Goal: Task Accomplishment & Management: Complete application form

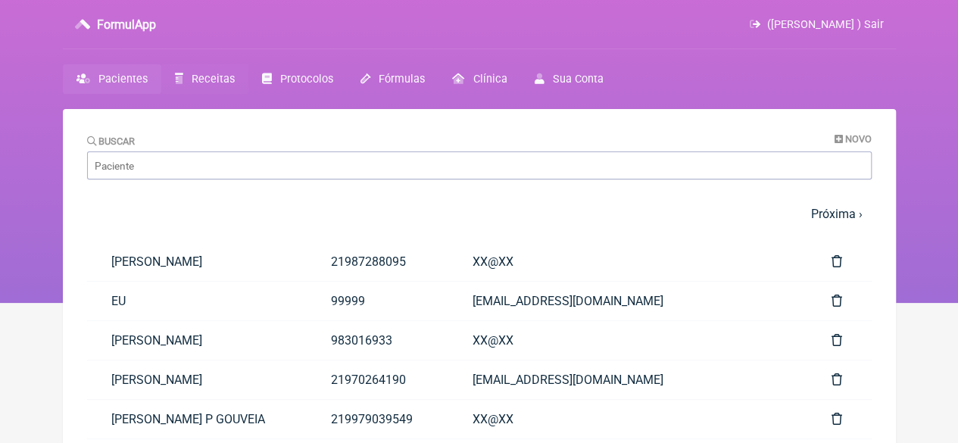
click at [206, 81] on span "Receitas" at bounding box center [213, 79] width 43 height 13
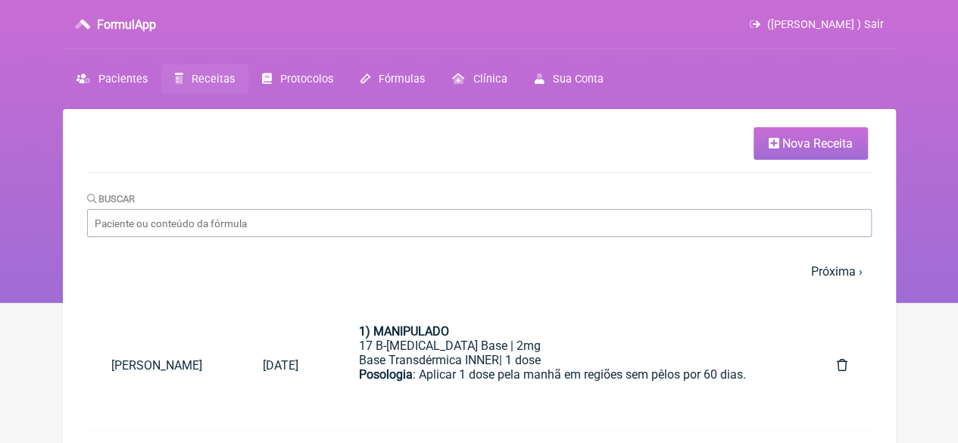
click at [792, 142] on span "Nova Receita" at bounding box center [817, 143] width 70 height 14
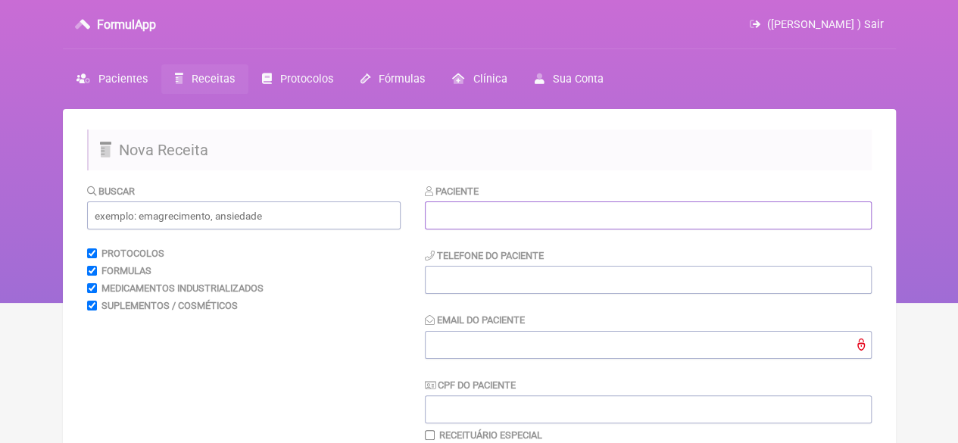
click at [501, 215] on input "text" at bounding box center [648, 215] width 447 height 28
paste input "[PERSON_NAME]"
type input "[PERSON_NAME]"
click at [444, 286] on input "tel" at bounding box center [648, 280] width 447 height 28
type input "21"
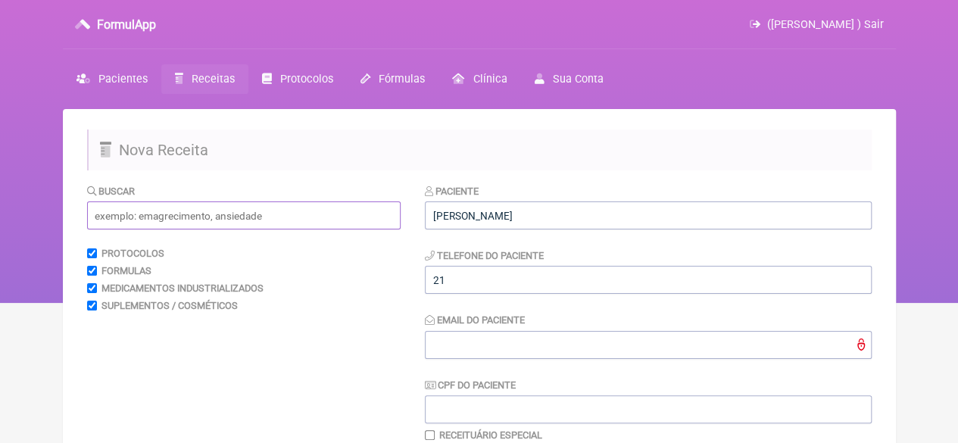
click at [309, 226] on input "text" at bounding box center [244, 215] width 314 height 28
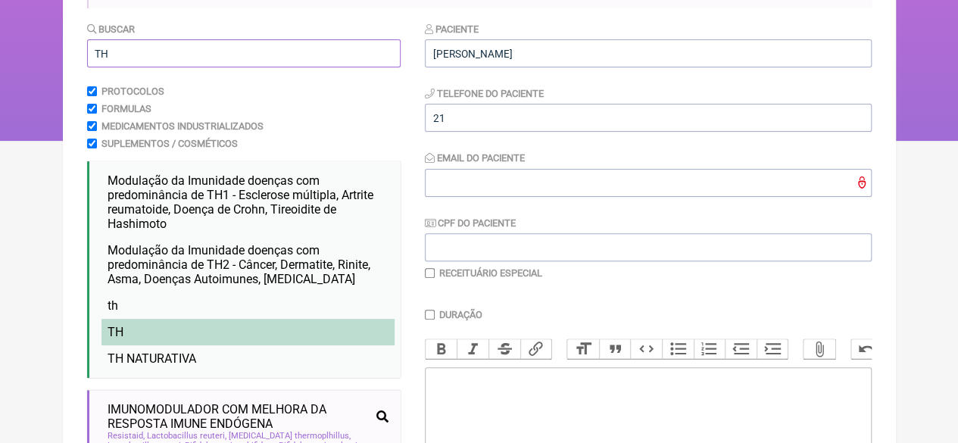
scroll to position [227, 0]
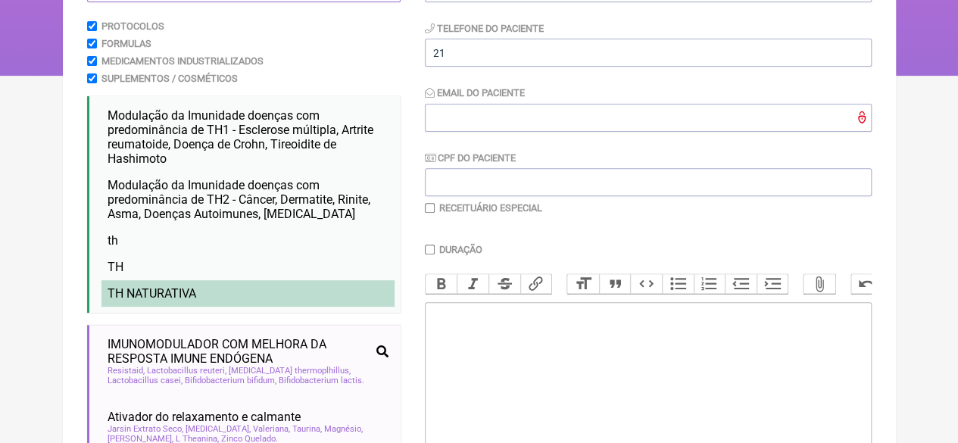
type input "TH"
click at [273, 296] on li "TH NATURATIVA" at bounding box center [247, 293] width 293 height 27
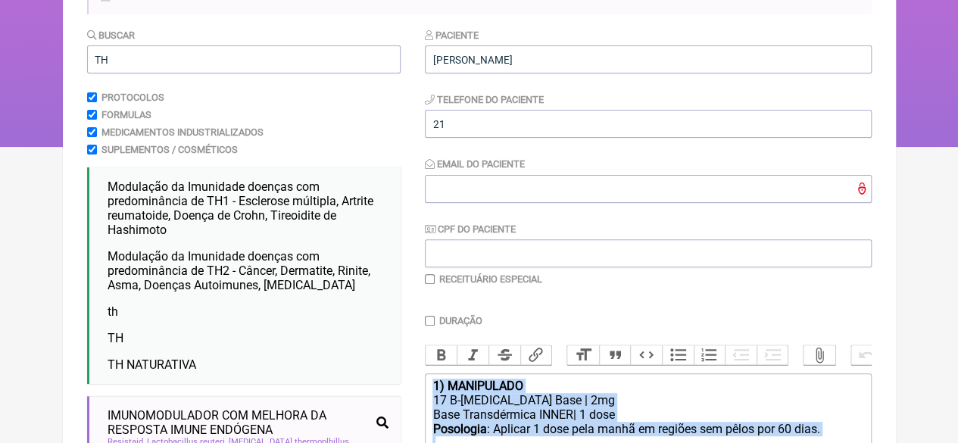
scroll to position [0, 0]
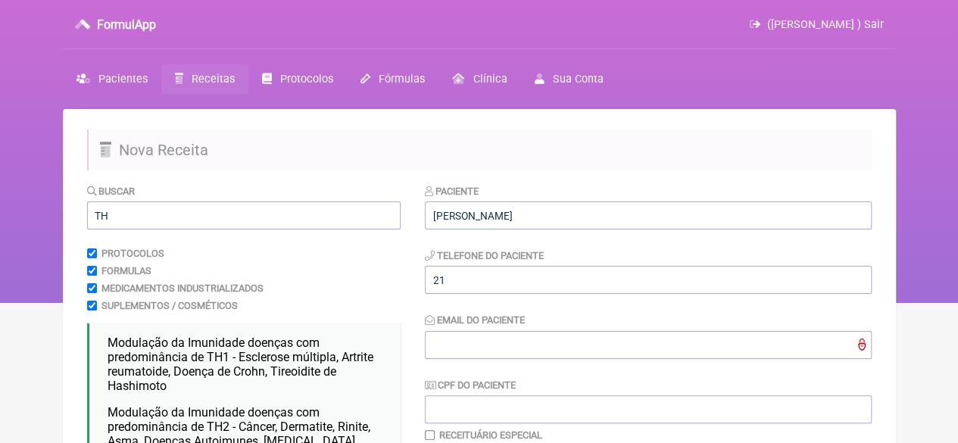
drag, startPoint x: 647, startPoint y: 163, endPoint x: 428, endPoint y: -37, distance: 296.4
click at [428, 0] on html "FormulApp (Flavio Caldas Caetano ) Sair Pacientes Receitas Protocolos Fórmulas …" at bounding box center [479, 151] width 958 height 303
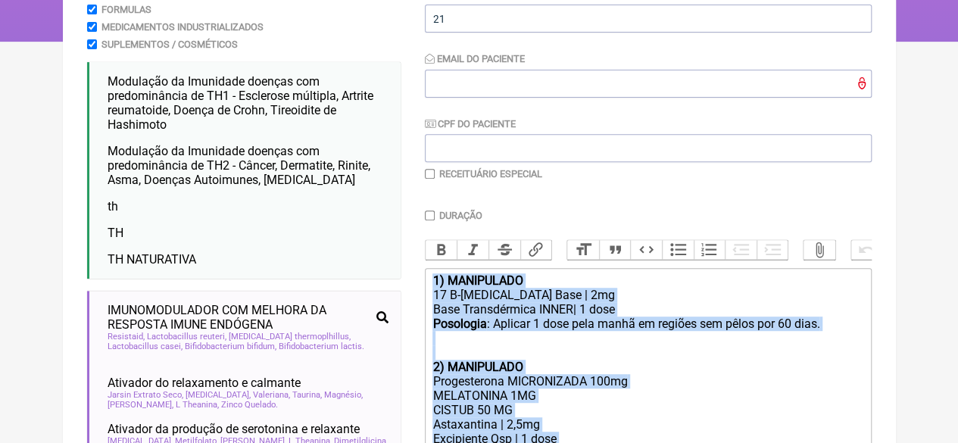
scroll to position [303, 0]
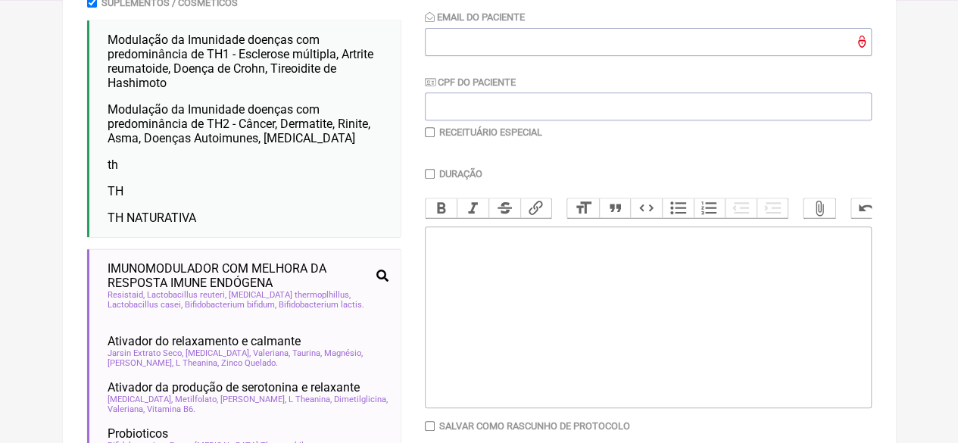
type trix-editor "<div><br><br></div>"
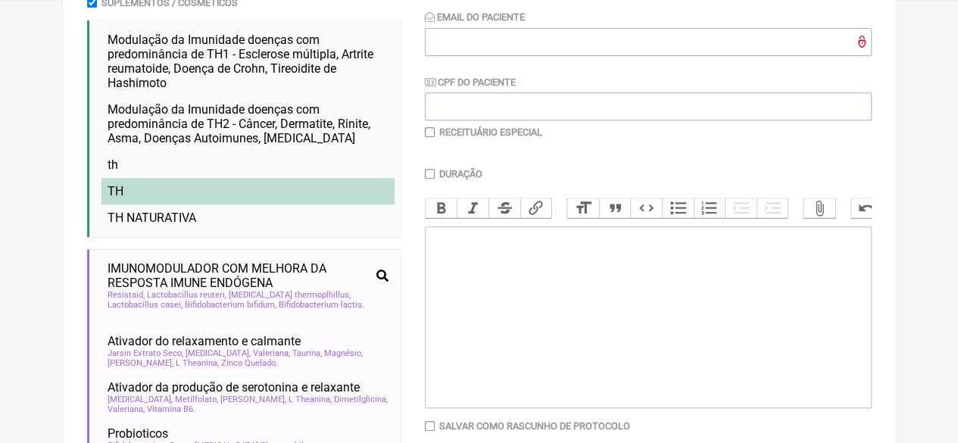
click at [130, 184] on li "TH" at bounding box center [247, 191] width 293 height 27
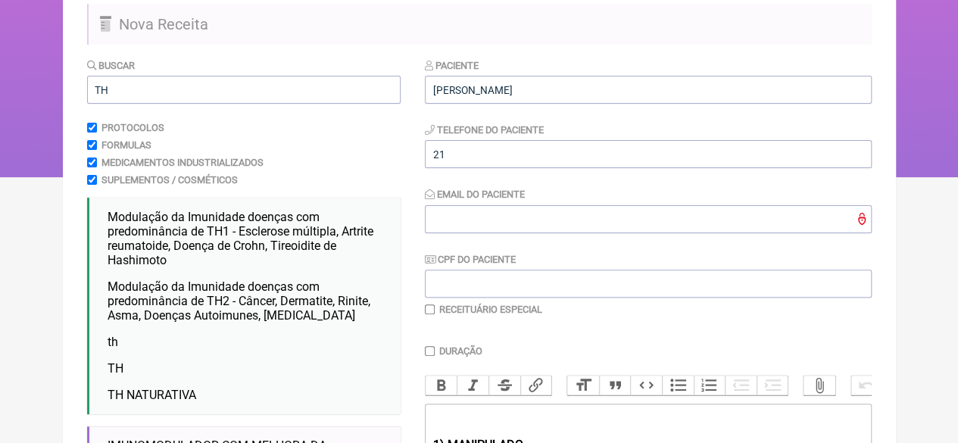
scroll to position [76, 0]
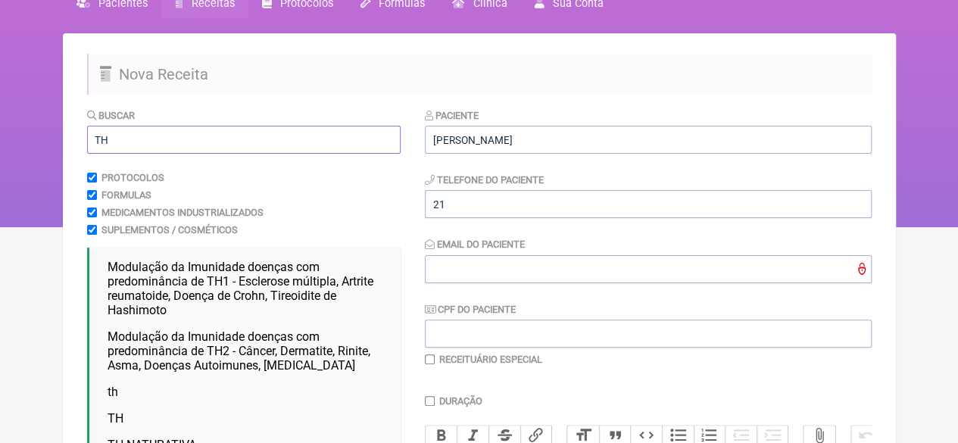
drag, startPoint x: 111, startPoint y: 139, endPoint x: 24, endPoint y: 155, distance: 87.9
click at [26, 151] on div "FormulApp (Flavio Caldas Caetano ) Sair Pacientes Receitas Protocolos Fórmulas …" at bounding box center [479, 75] width 958 height 303
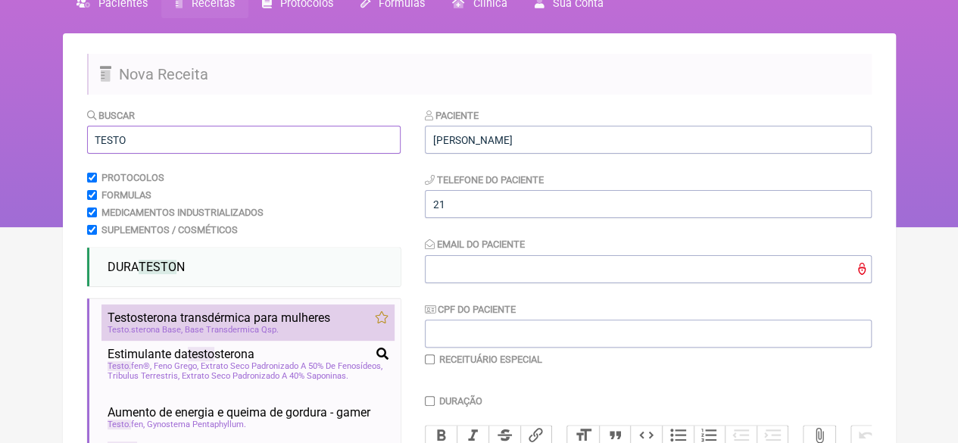
type input "TESTO"
click at [191, 312] on span "Testo sterona transdérmica para mulheres" at bounding box center [219, 317] width 223 height 14
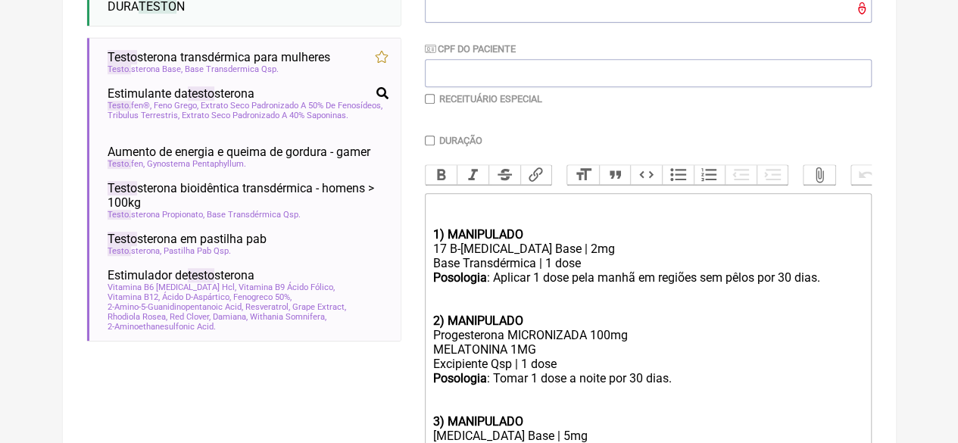
scroll to position [151, 0]
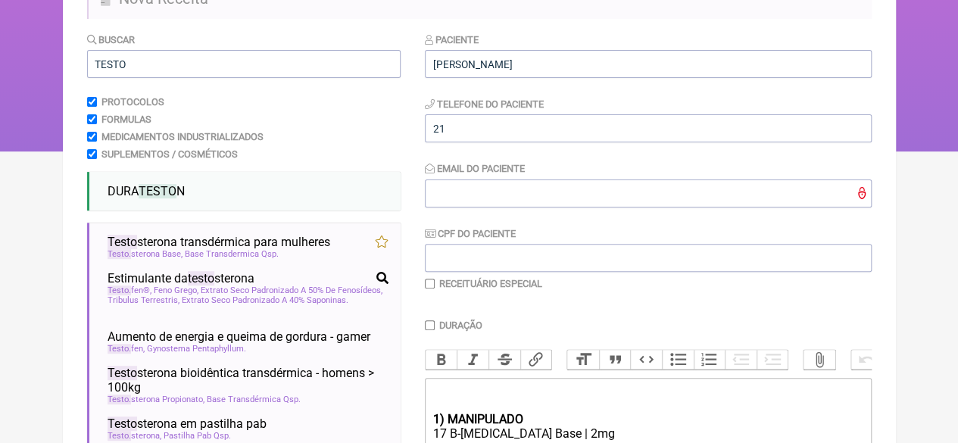
click at [428, 282] on input "checkbox" at bounding box center [430, 284] width 10 height 10
checkbox input "true"
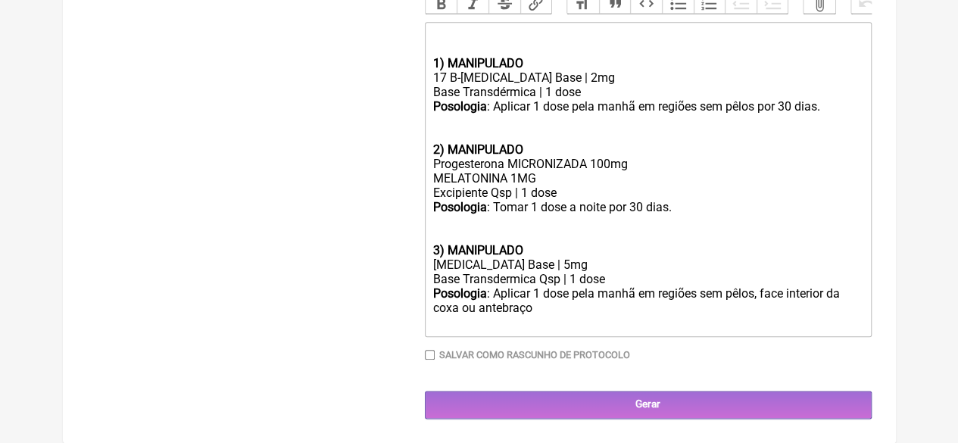
scroll to position [718, 0]
click at [621, 395] on input "Gerar" at bounding box center [648, 405] width 447 height 28
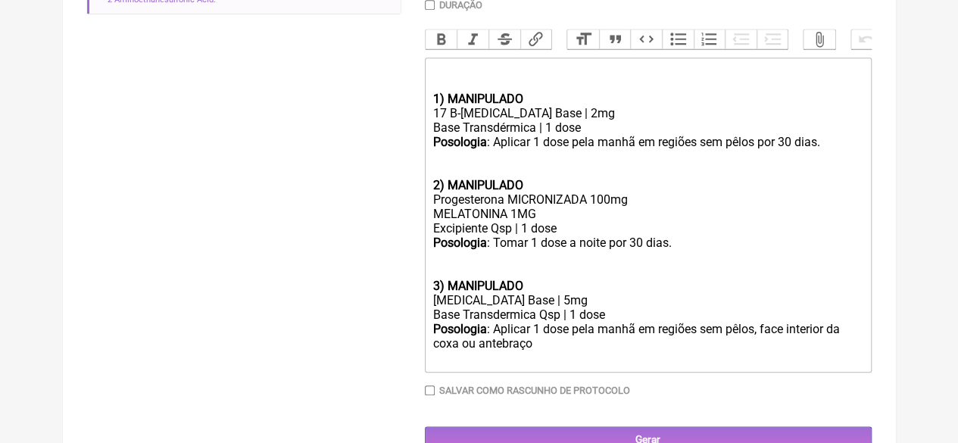
scroll to position [710, 0]
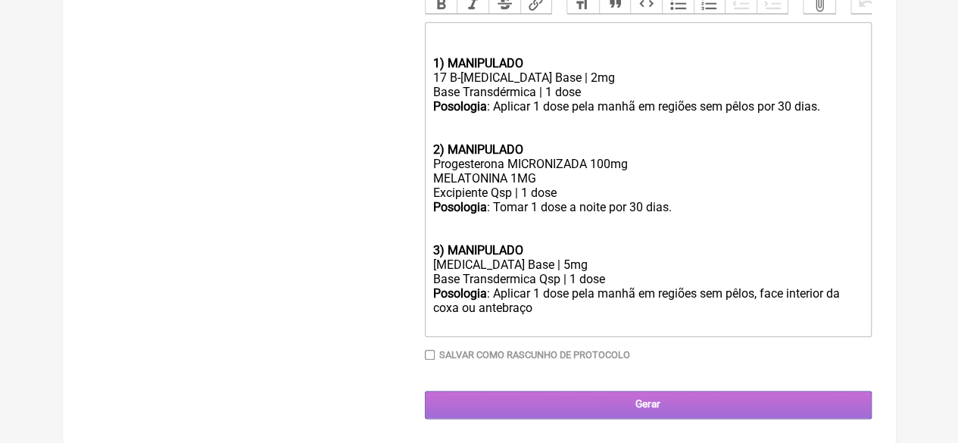
type input "X@X"
click at [572, 408] on input "Gerar" at bounding box center [648, 405] width 447 height 28
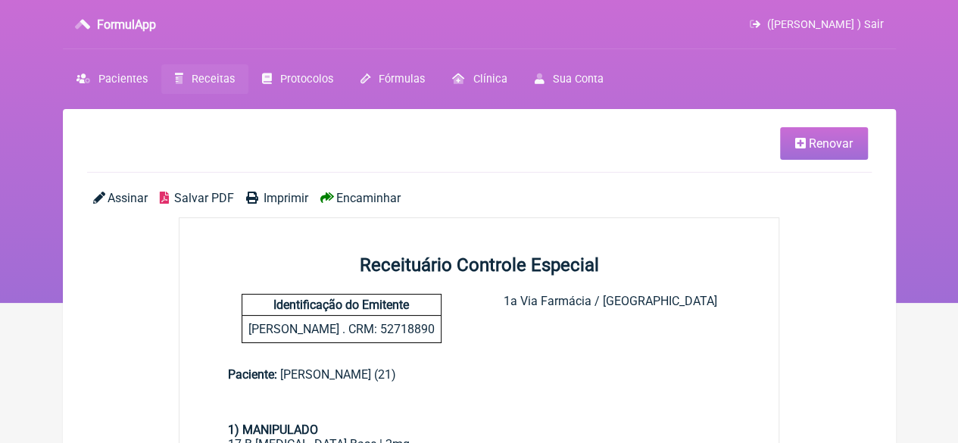
click at [273, 201] on span "Imprimir" at bounding box center [286, 198] width 45 height 14
click at [195, 63] on nav "FormulApp ([PERSON_NAME] ) Sair [GEOGRAPHIC_DATA] Receitas Protocolos Fórmulas …" at bounding box center [479, 151] width 958 height 303
click at [200, 77] on span "Receitas" at bounding box center [213, 79] width 43 height 13
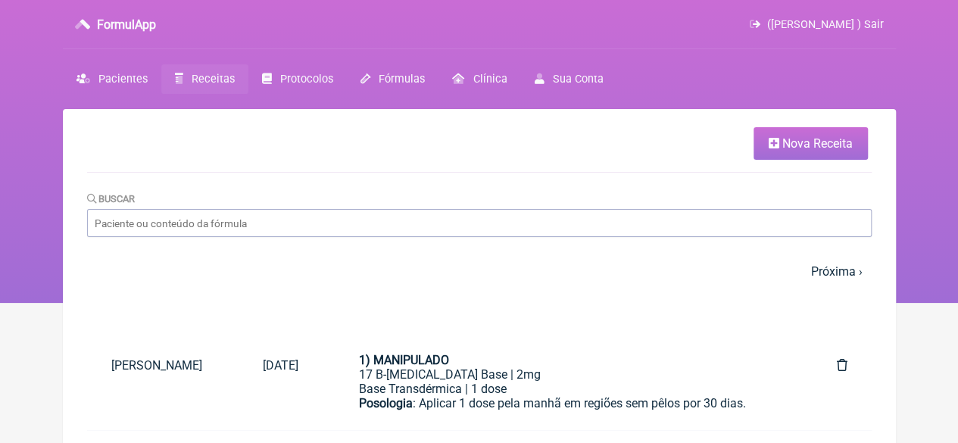
click at [850, 144] on span "Nova Receita" at bounding box center [817, 143] width 70 height 14
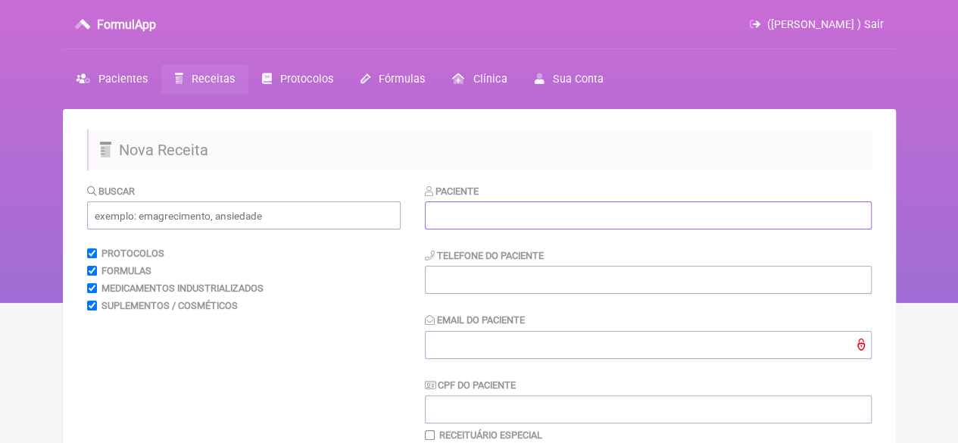
click at [541, 213] on input "text" at bounding box center [648, 215] width 447 height 28
paste input "CAMILA FALANI LIMONGI"
type input "CAMILA FALANI LIMONGI"
click at [529, 270] on input "tel" at bounding box center [648, 280] width 447 height 28
type input "21"
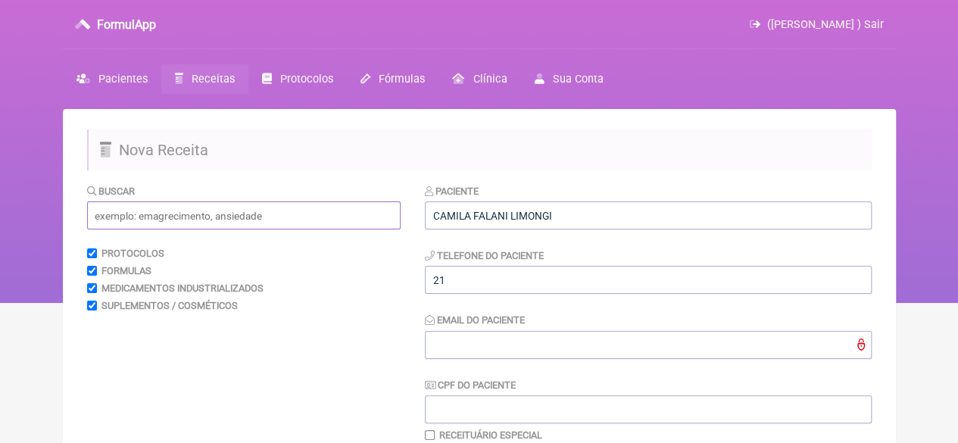
click at [295, 219] on input "text" at bounding box center [244, 215] width 314 height 28
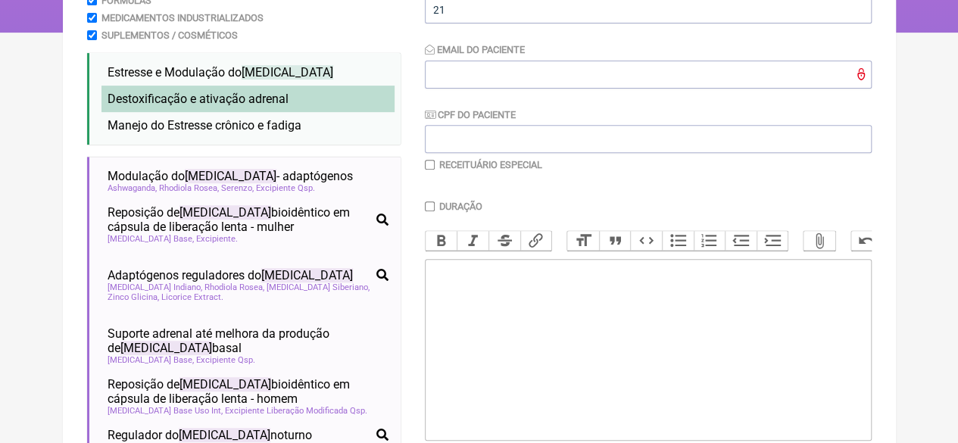
scroll to position [303, 0]
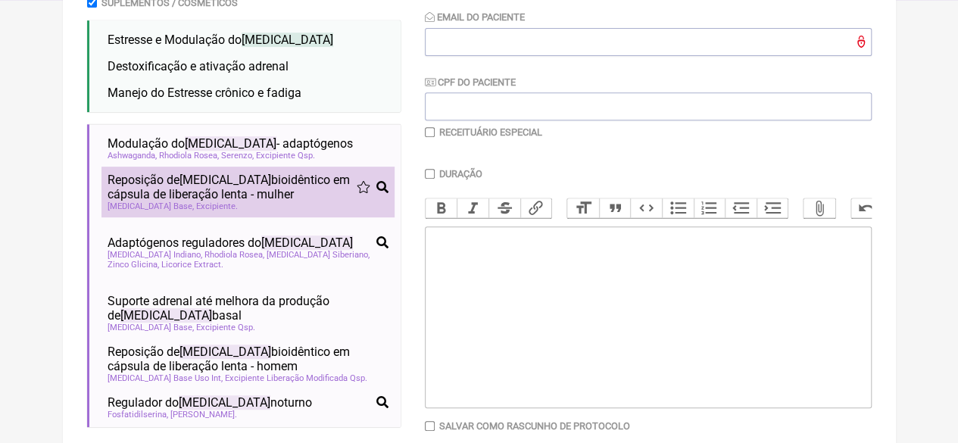
type input "[MEDICAL_DATA]"
click at [209, 196] on span "Reposição de [MEDICAL_DATA] bioidêntico em cápsula de liberação lenta - mulher" at bounding box center [232, 187] width 249 height 29
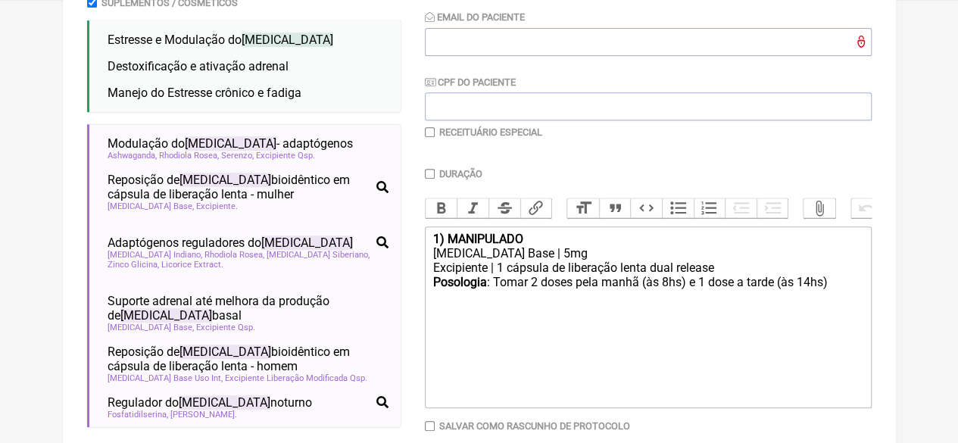
type trix-editor "<div><strong>1) MANIPULADO</strong></div><div>[MEDICAL_DATA] Base | 5mg</div><d…"
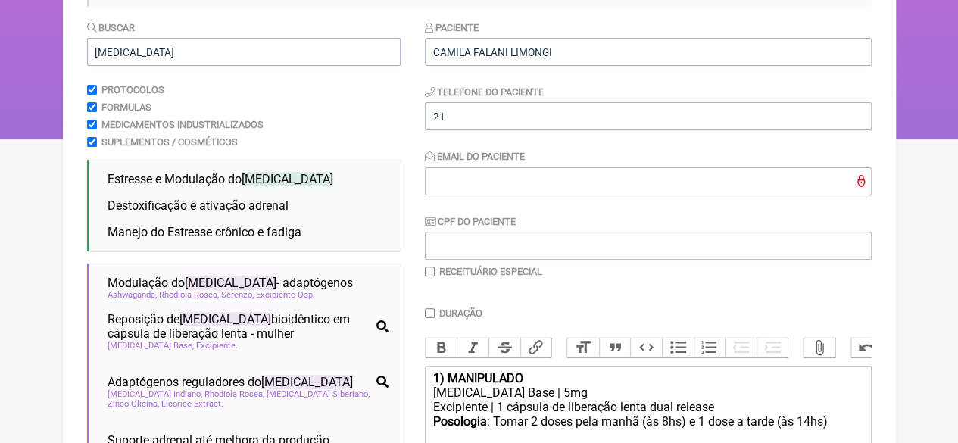
scroll to position [76, 0]
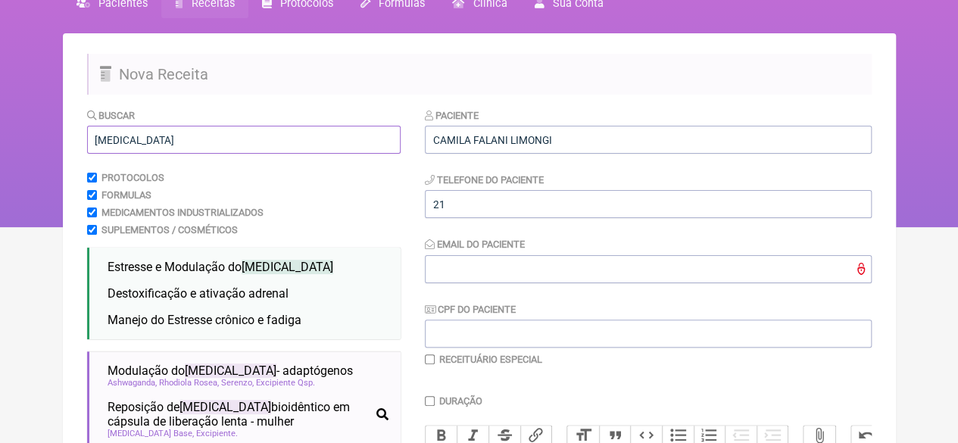
drag, startPoint x: 145, startPoint y: 138, endPoint x: 24, endPoint y: 133, distance: 121.3
click at [24, 133] on div "FormulApp ([PERSON_NAME] ) Sair [GEOGRAPHIC_DATA] Receitas Protocolos Fórmulas …" at bounding box center [479, 75] width 958 height 303
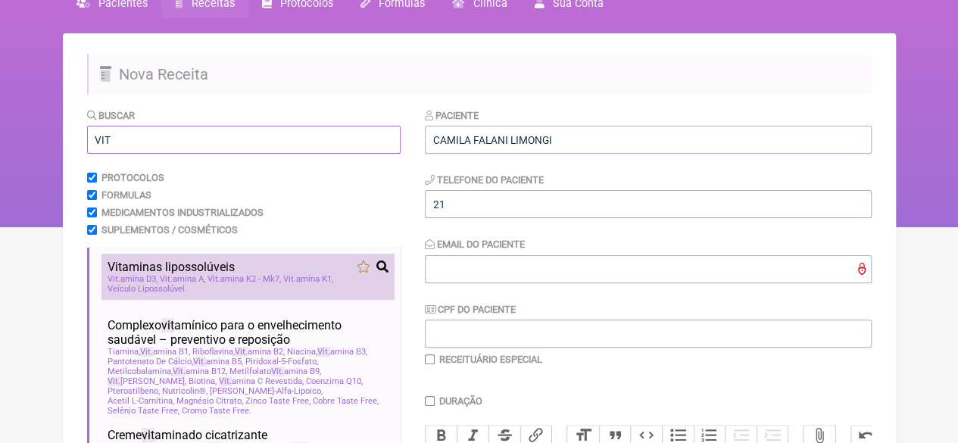
type input "VIT"
click at [259, 272] on div "Vit aminas lipossolúveis" at bounding box center [248, 267] width 281 height 14
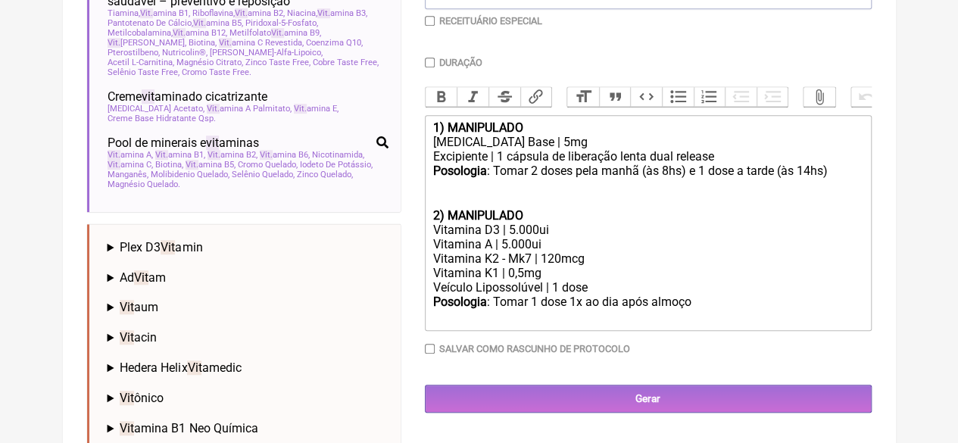
scroll to position [417, 0]
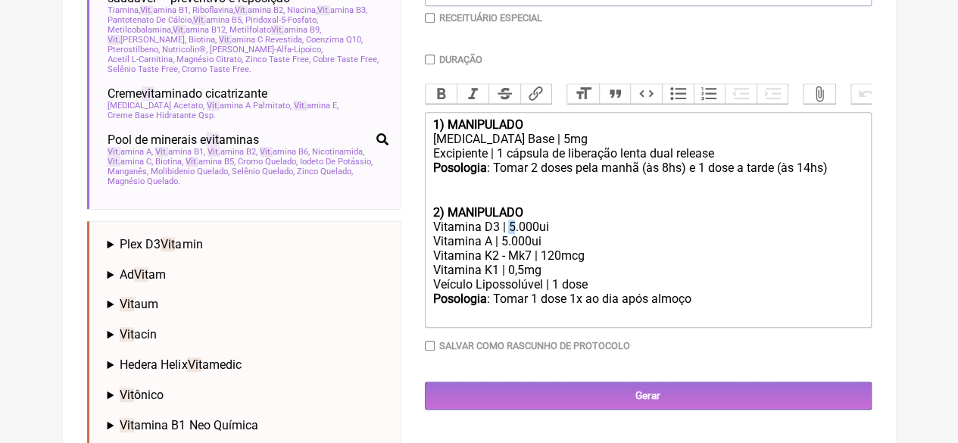
click at [512, 234] on div "Vitamina D3 | 5.000ui" at bounding box center [647, 227] width 430 height 14
drag, startPoint x: 507, startPoint y: 255, endPoint x: 497, endPoint y: 257, distance: 10.7
click at [497, 248] on div "Vitamina A | 5.000ui" at bounding box center [647, 241] width 430 height 14
type trix-editor "<div><strong>1) MANIPULADO</strong></div><div>[MEDICAL_DATA] Base | 5mg</div><d…"
click at [432, 14] on input "checkbox" at bounding box center [430, 18] width 10 height 10
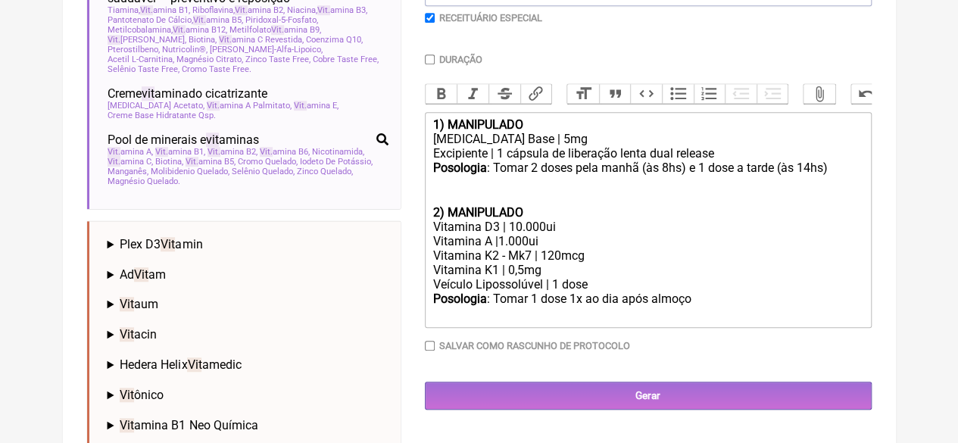
checkbox input "true"
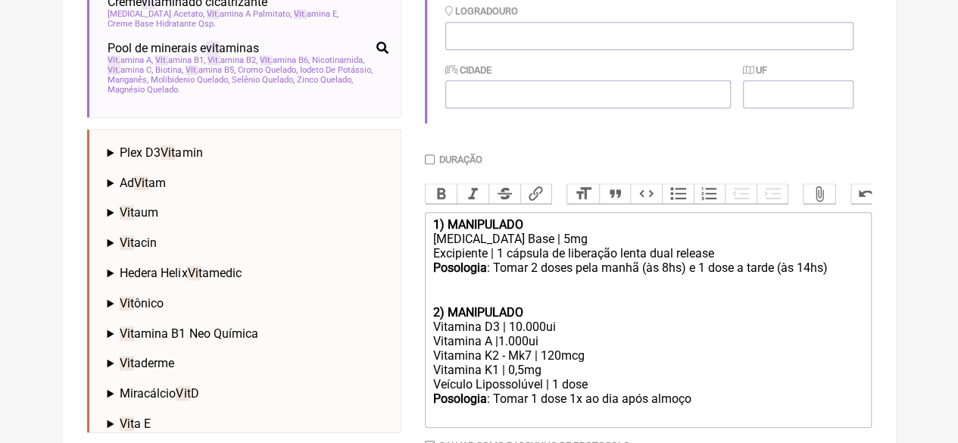
scroll to position [409, 0]
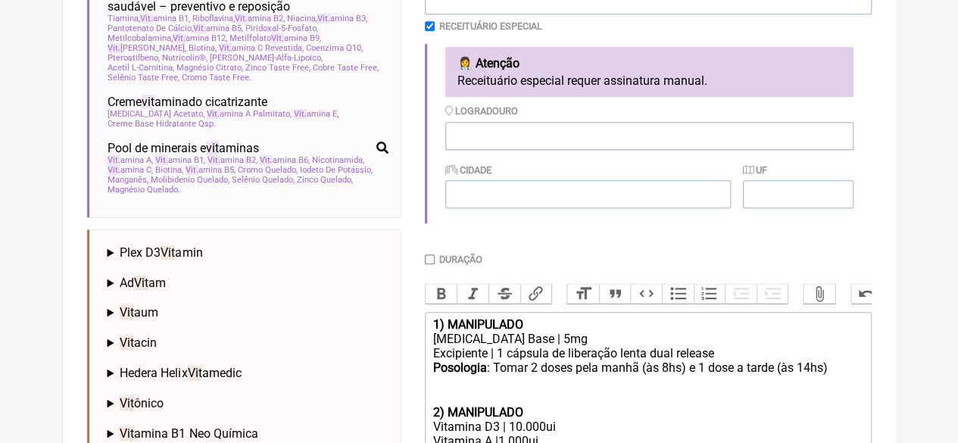
click at [430, 263] on input "Duração" at bounding box center [430, 259] width 10 height 10
checkbox input "true"
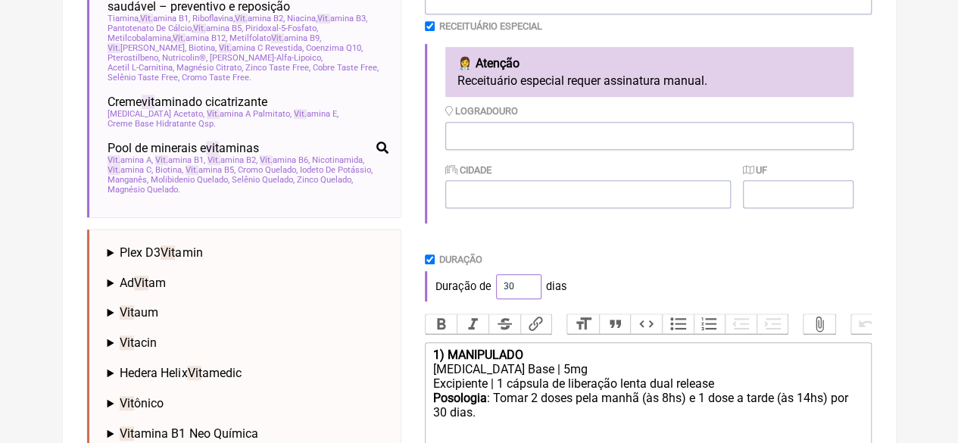
drag, startPoint x: 512, startPoint y: 288, endPoint x: 480, endPoint y: 292, distance: 32.0
click at [480, 292] on div "Duração de 30 dias" at bounding box center [648, 286] width 447 height 30
type input "60"
click at [603, 257] on div "Duração" at bounding box center [648, 259] width 447 height 11
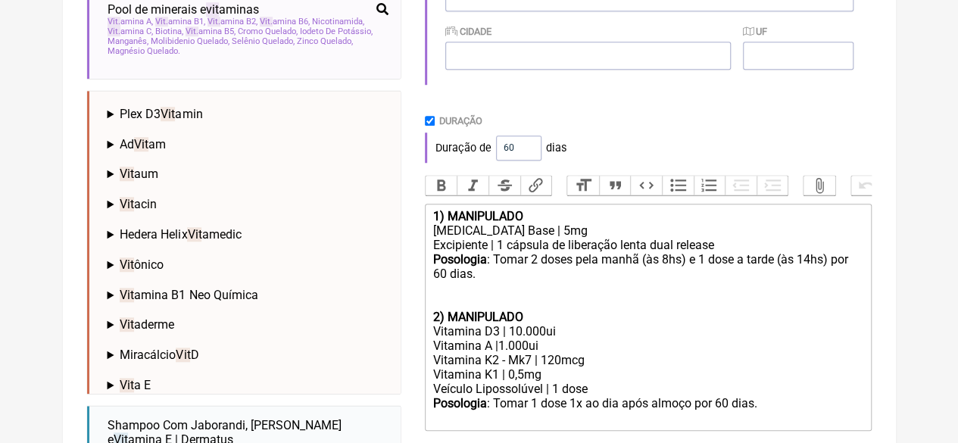
scroll to position [767, 0]
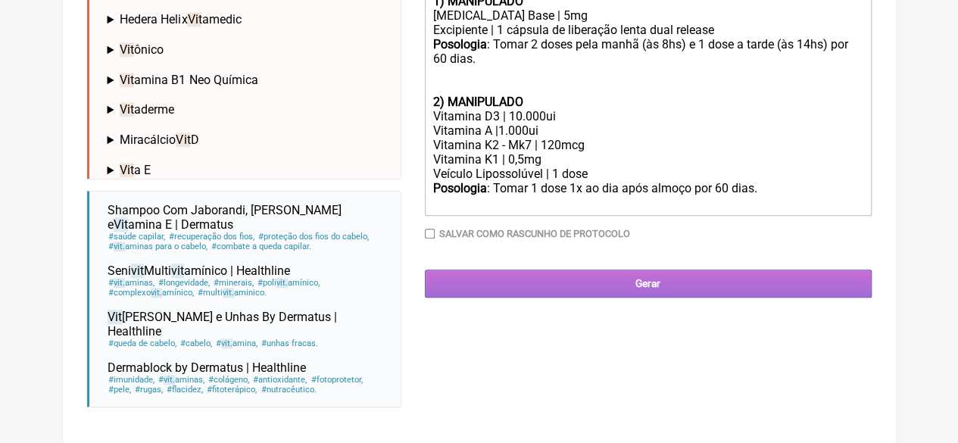
click at [591, 293] on input "Gerar" at bounding box center [648, 284] width 447 height 28
type input "X@X"
click at [621, 298] on input "Gerar" at bounding box center [648, 284] width 447 height 28
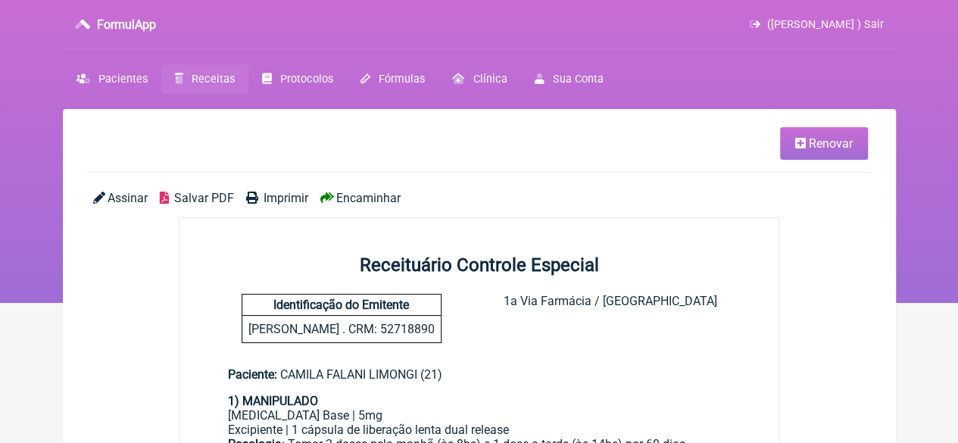
click at [289, 198] on span "Imprimir" at bounding box center [286, 198] width 45 height 14
click at [223, 83] on span "Receitas" at bounding box center [213, 79] width 43 height 13
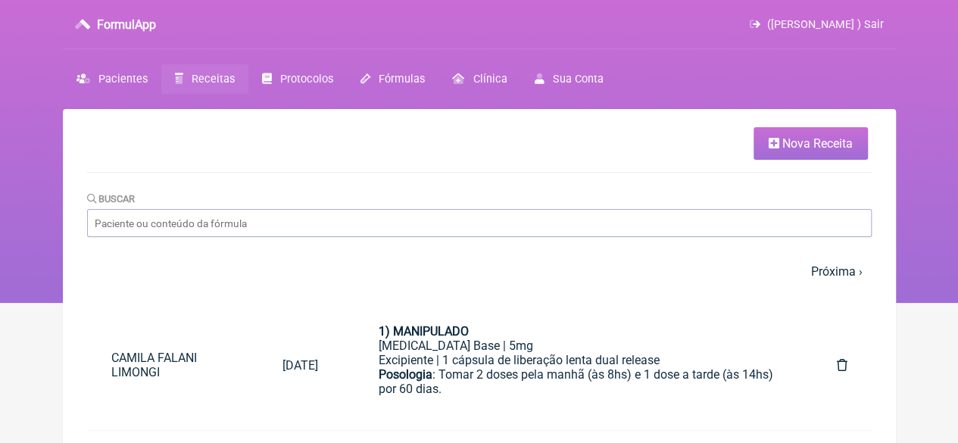
click at [765, 152] on link "Nova Receita" at bounding box center [811, 143] width 114 height 33
